Goal: Task Accomplishment & Management: Manage account settings

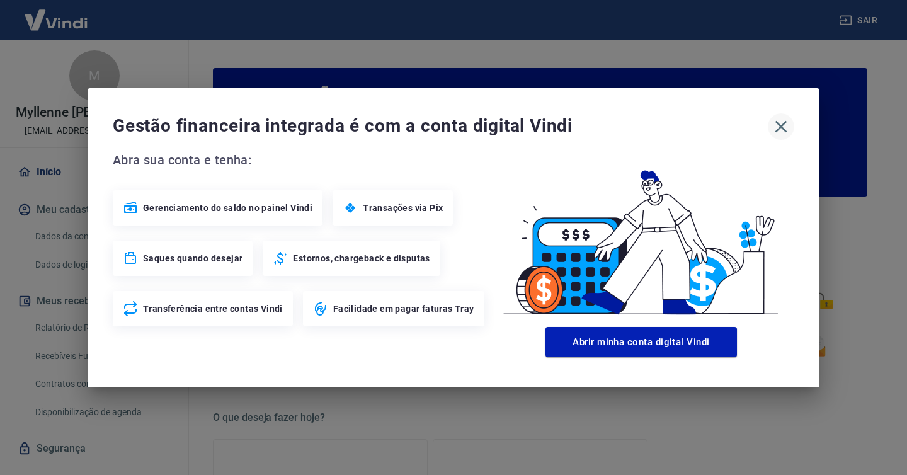
click at [774, 132] on icon "button" at bounding box center [781, 126] width 20 height 20
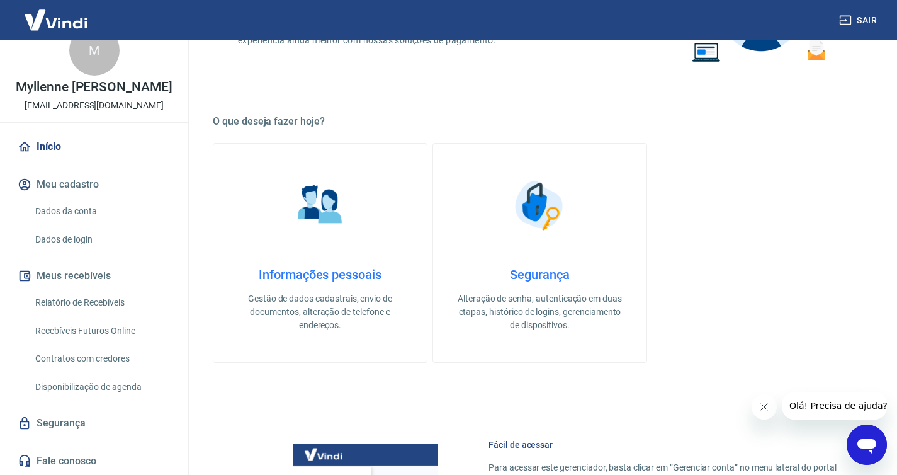
scroll to position [38, 0]
click at [89, 221] on link "Dados da conta" at bounding box center [101, 211] width 143 height 26
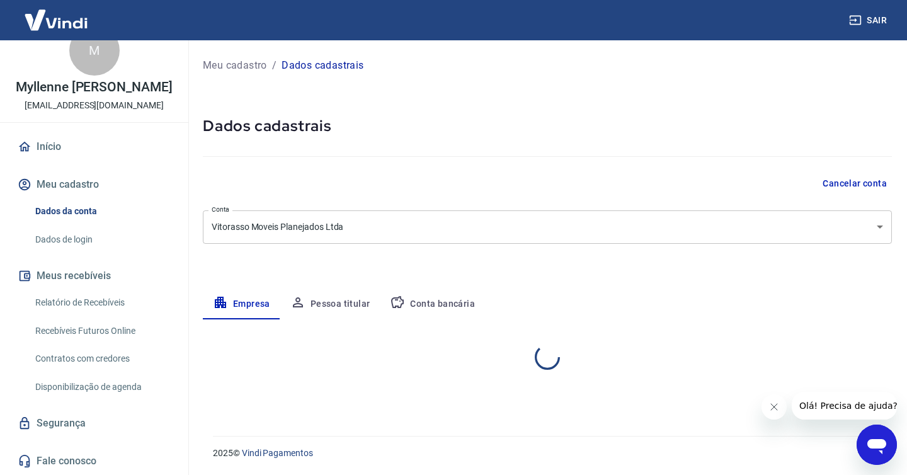
select select "PR"
select select "business"
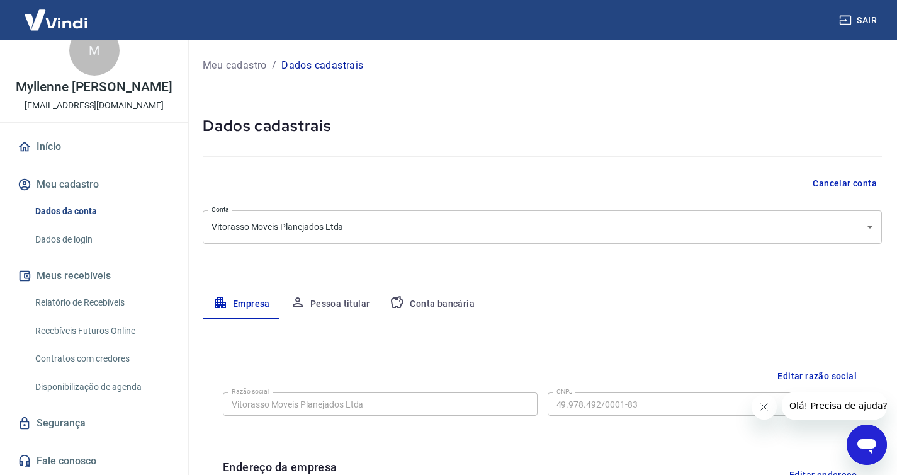
click at [57, 147] on link "Início" at bounding box center [94, 147] width 158 height 28
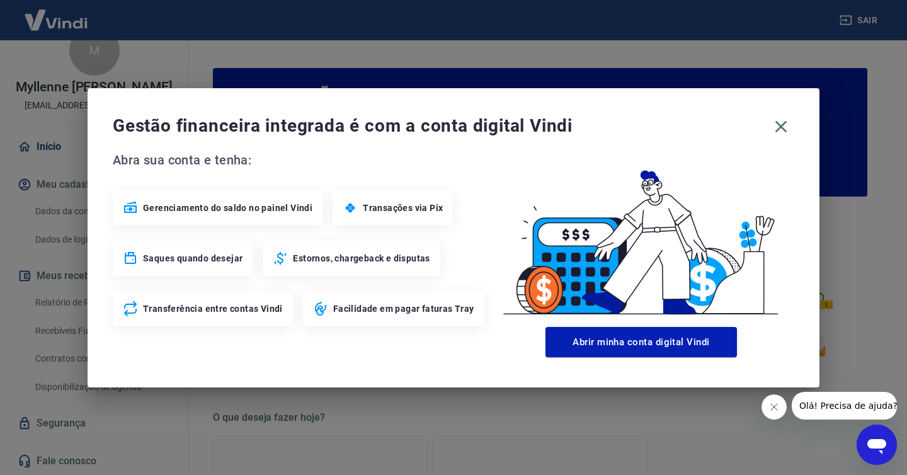
click at [225, 210] on span "Gerenciamento do saldo no painel Vindi" at bounding box center [227, 207] width 169 height 13
click at [779, 128] on icon "button" at bounding box center [781, 126] width 12 height 12
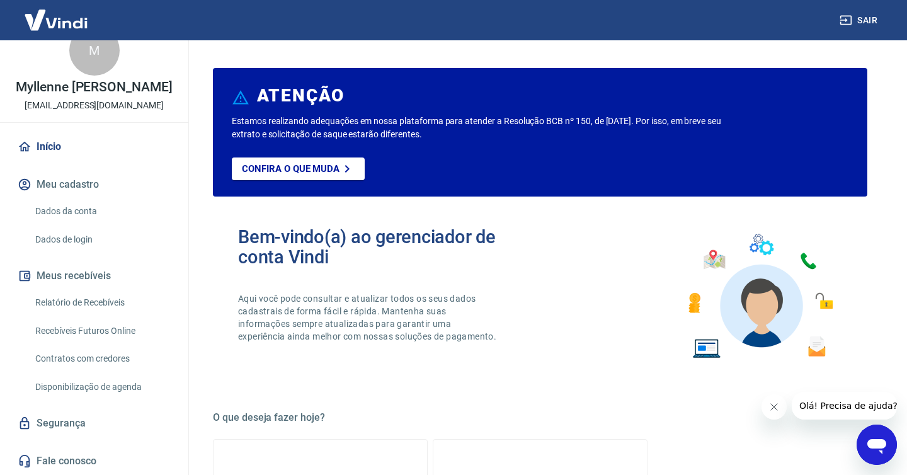
click at [781, 127] on icon "button" at bounding box center [781, 126] width 12 height 12
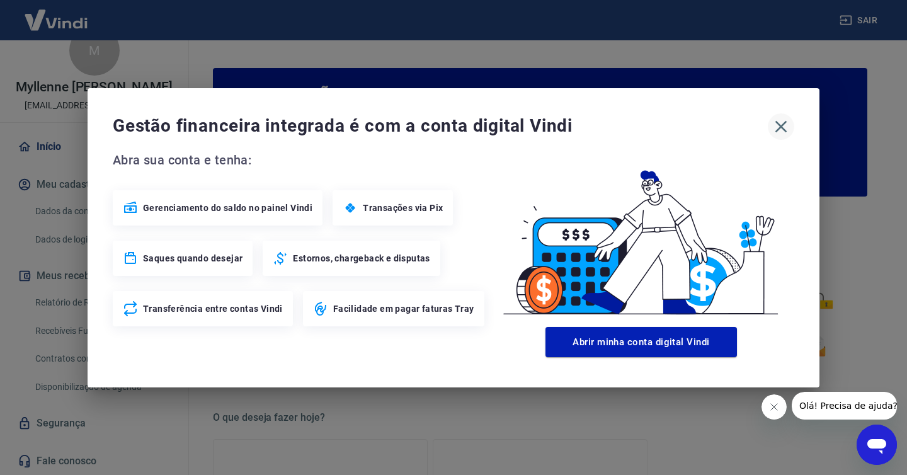
click at [784, 125] on icon "button" at bounding box center [781, 126] width 20 height 20
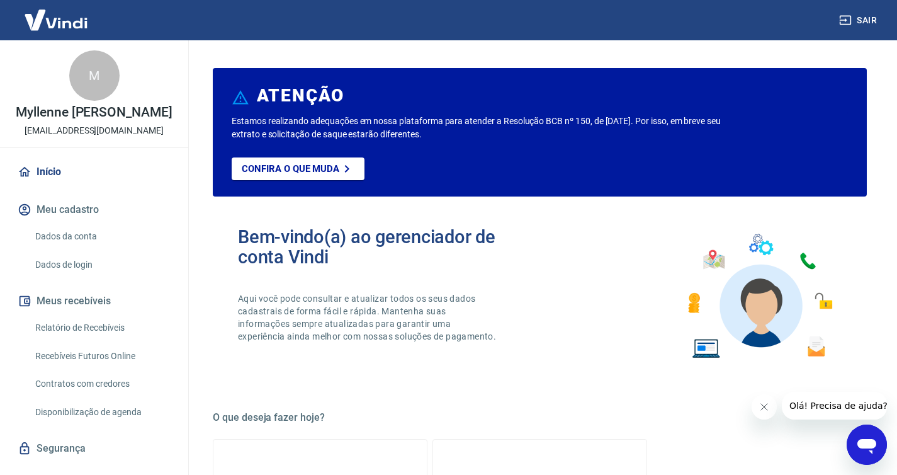
click at [53, 18] on img at bounding box center [56, 20] width 82 height 38
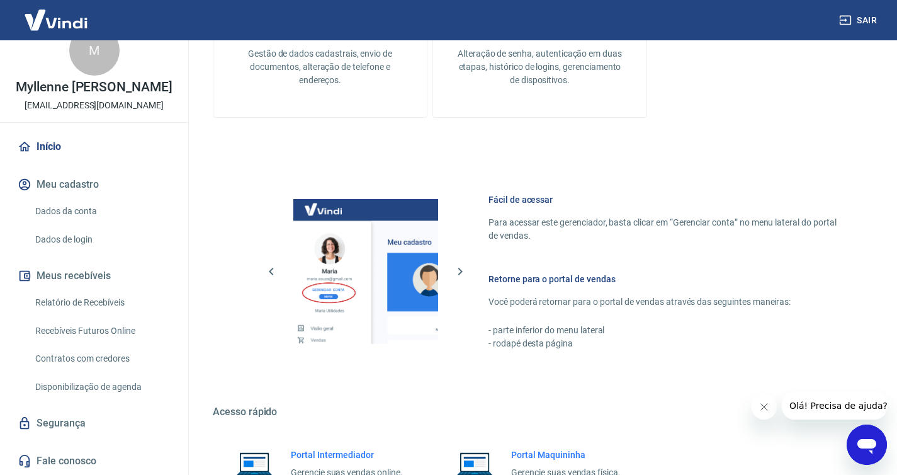
scroll to position [662, 0]
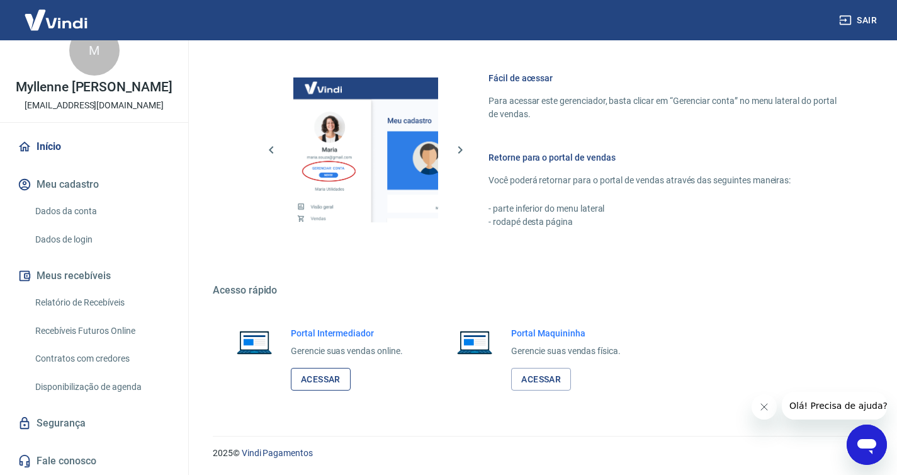
click at [323, 375] on link "Acessar" at bounding box center [321, 379] width 60 height 23
